Goal: Information Seeking & Learning: Learn about a topic

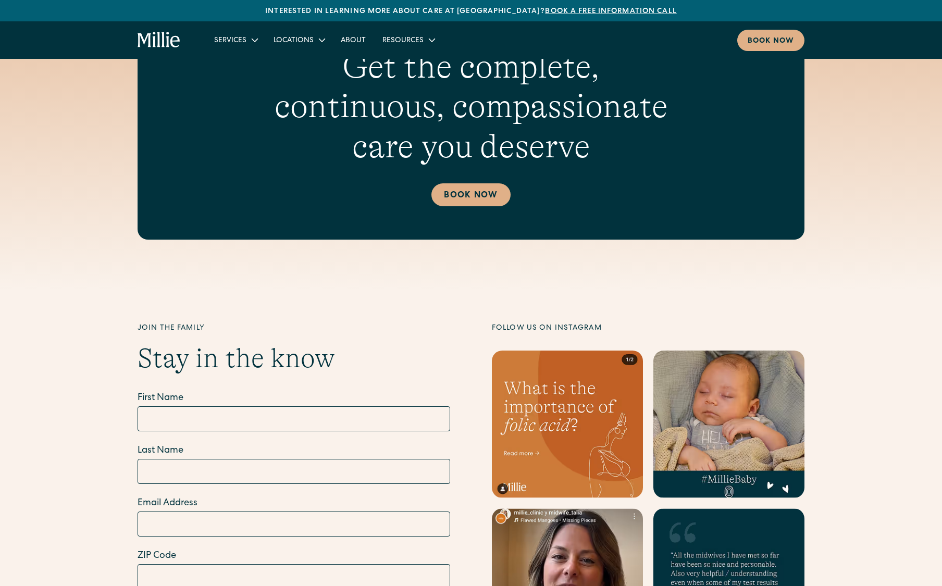
scroll to position [4096, 0]
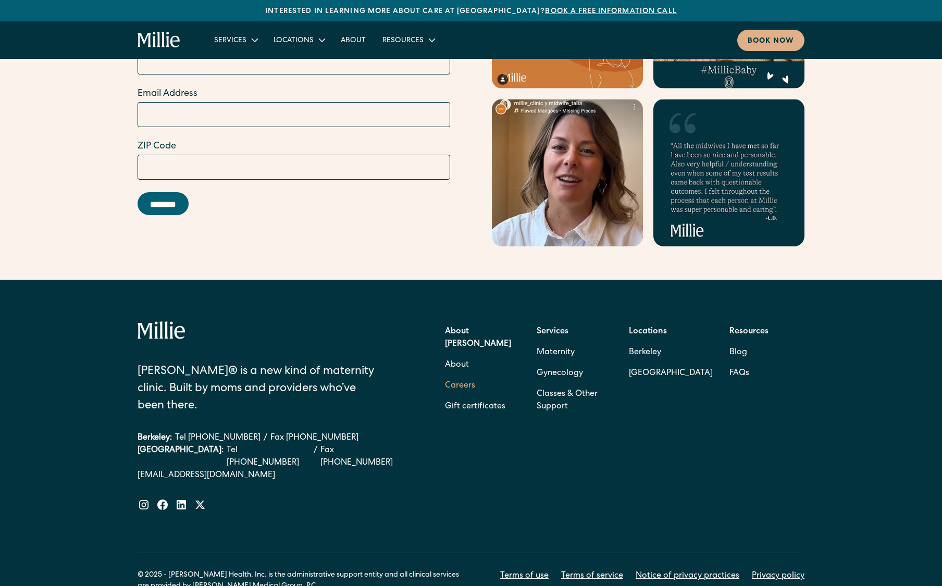
click at [455, 376] on link "Careers" at bounding box center [460, 386] width 30 height 21
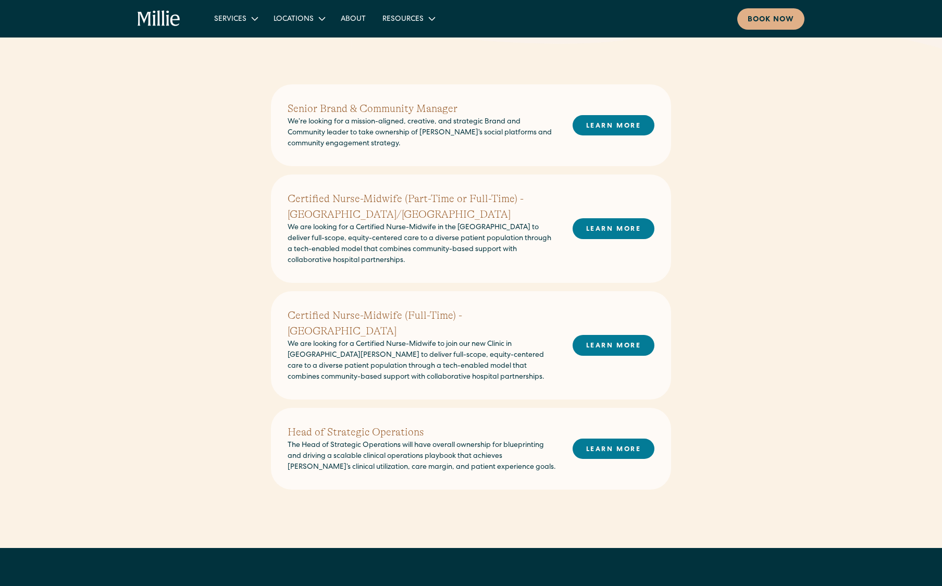
scroll to position [241, 0]
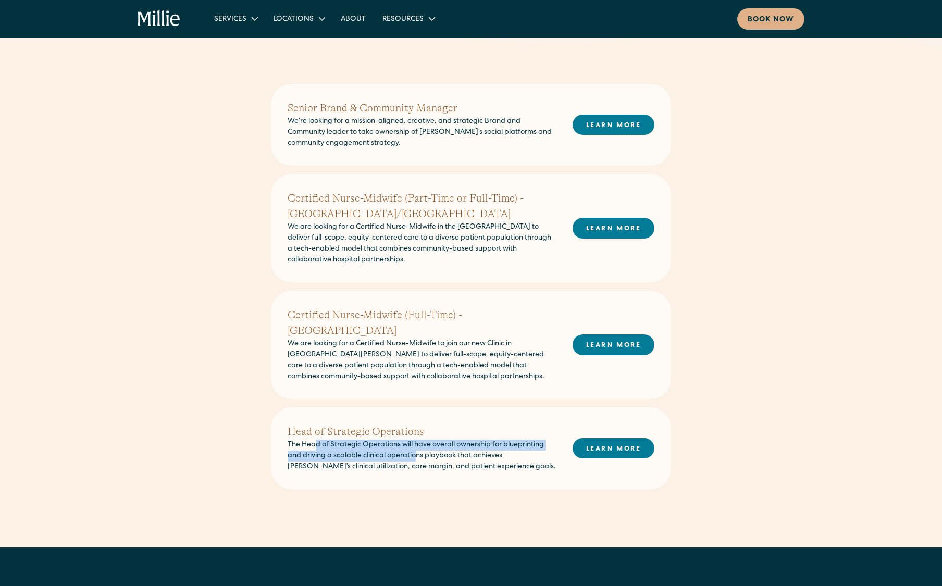
drag, startPoint x: 418, startPoint y: 444, endPoint x: 314, endPoint y: 434, distance: 104.8
click at [314, 440] on p "The Head of Strategic Operations will have overall ownership for blueprinting a…" at bounding box center [422, 456] width 268 height 33
drag, startPoint x: 398, startPoint y: 436, endPoint x: 485, endPoint y: 439, distance: 86.5
click at [398, 440] on p "The Head of Strategic Operations will have overall ownership for blueprinting a…" at bounding box center [422, 456] width 268 height 33
click at [620, 438] on link "LEARN MORE" at bounding box center [614, 448] width 82 height 20
